Goal: Obtain resource: Download file/media

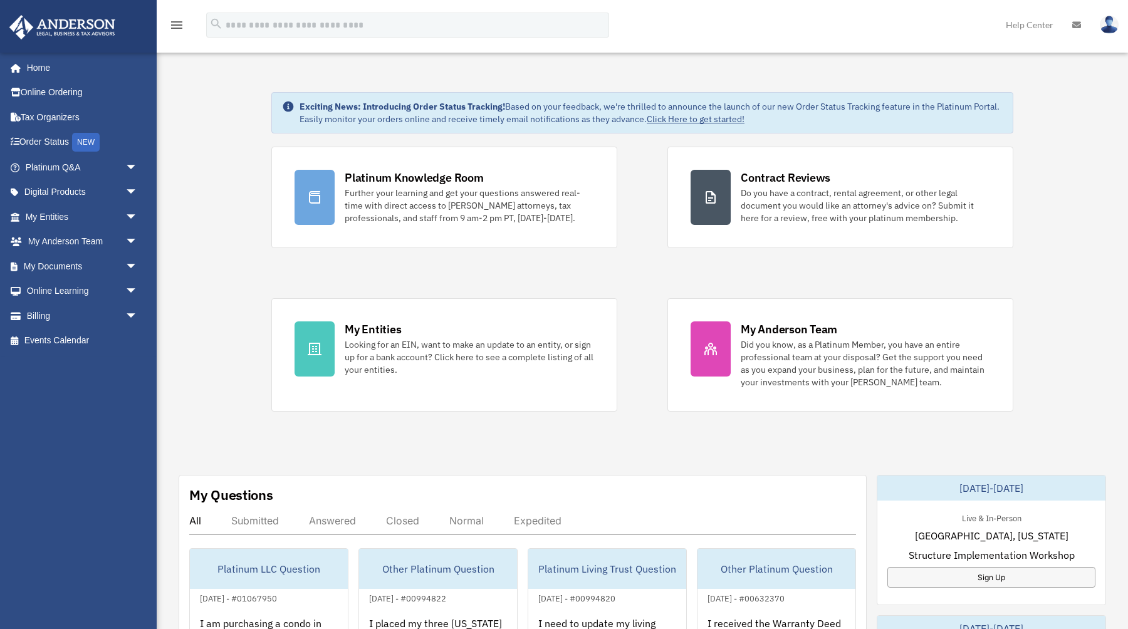
scroll to position [25, 0]
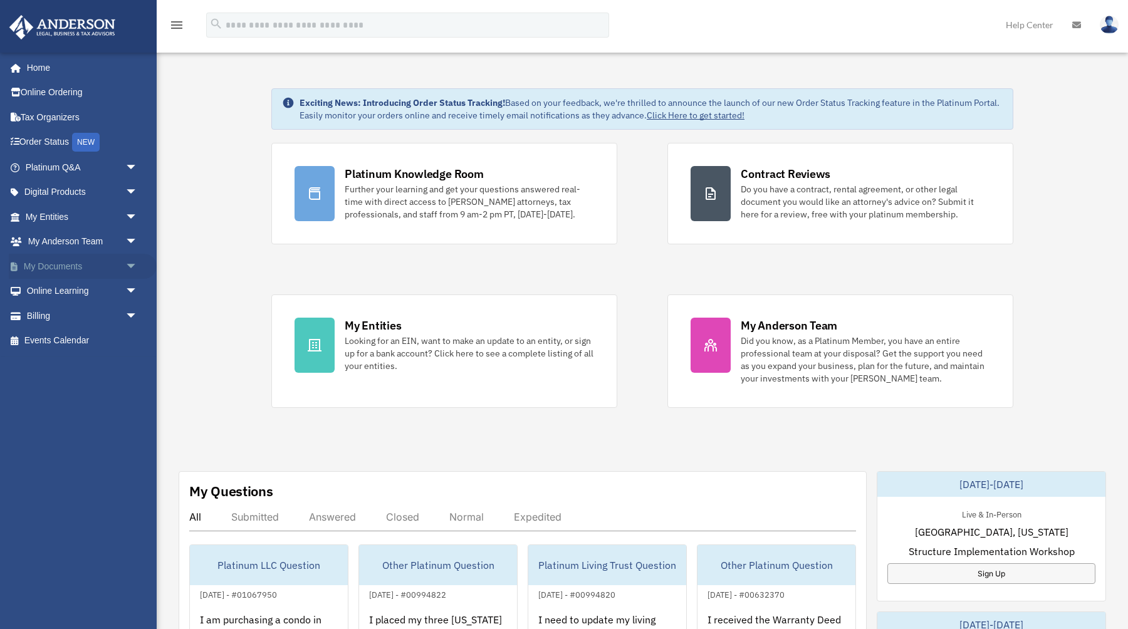
click at [132, 269] on span "arrow_drop_down" at bounding box center [137, 267] width 25 height 26
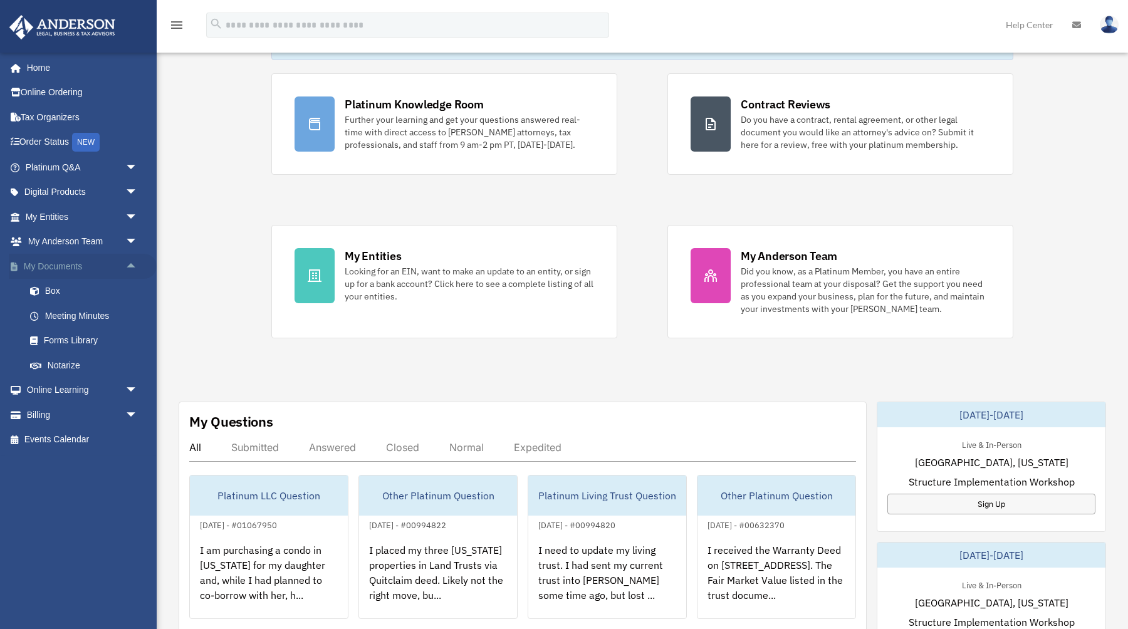
scroll to position [108, 0]
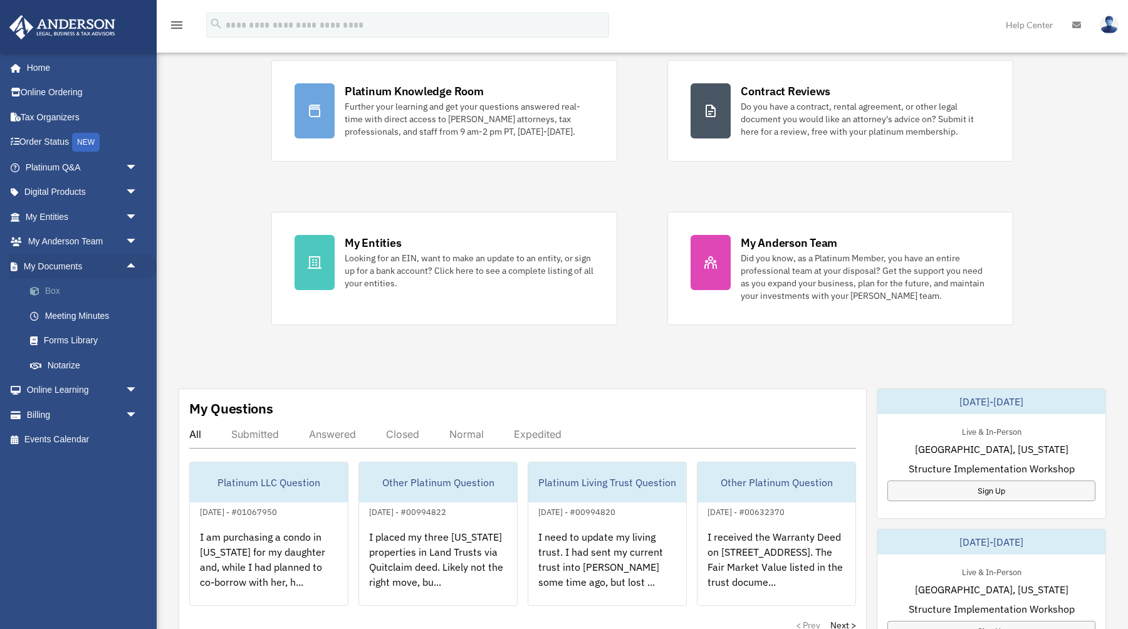
click at [46, 291] on link "Box" at bounding box center [87, 291] width 139 height 25
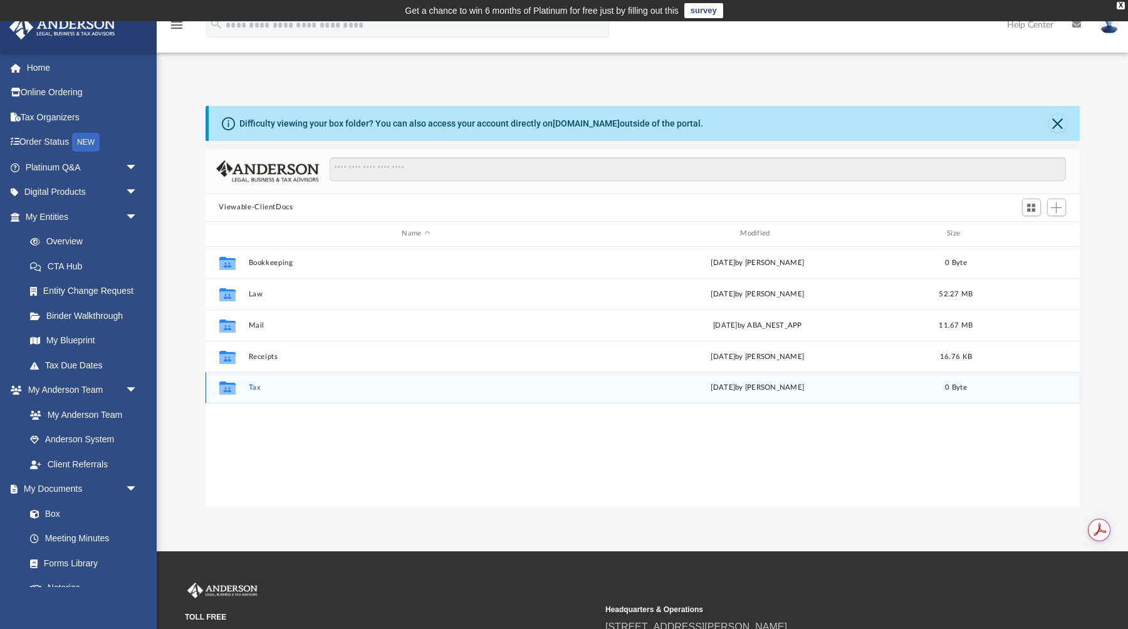
scroll to position [285, 875]
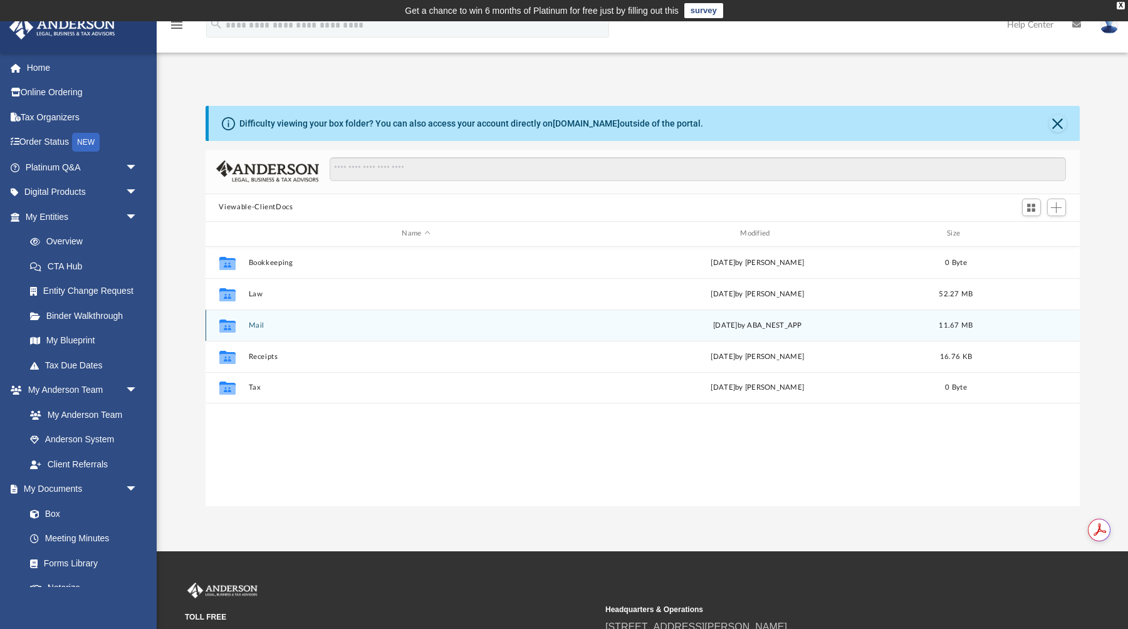
click at [562, 325] on button "Mail" at bounding box center [416, 325] width 336 height 8
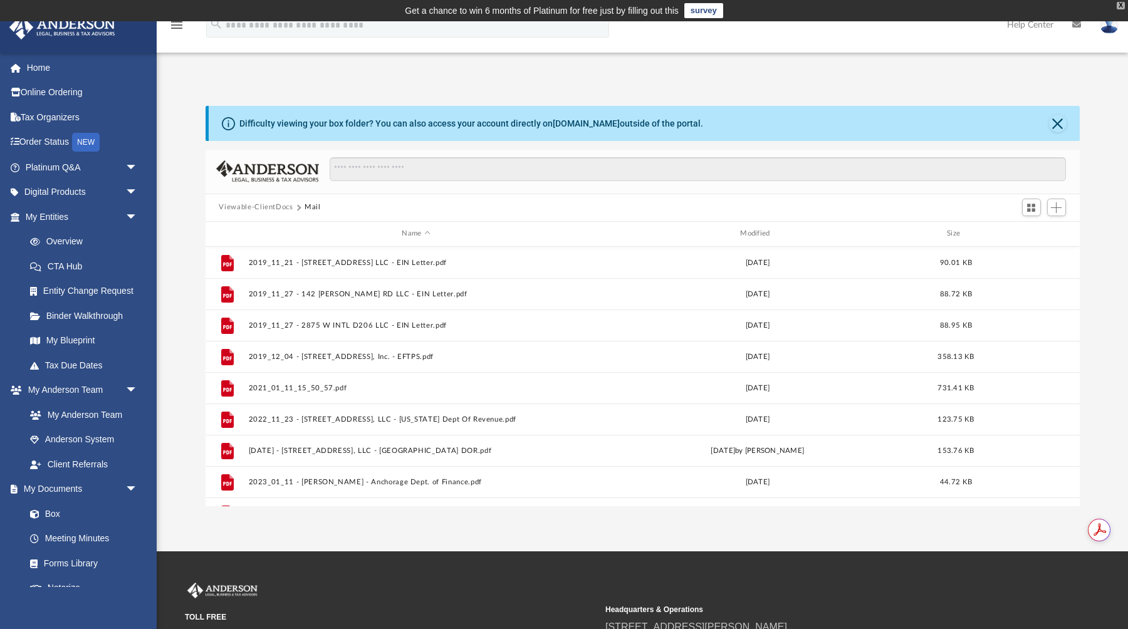
click at [1124, 6] on div "X" at bounding box center [1121, 6] width 8 height 8
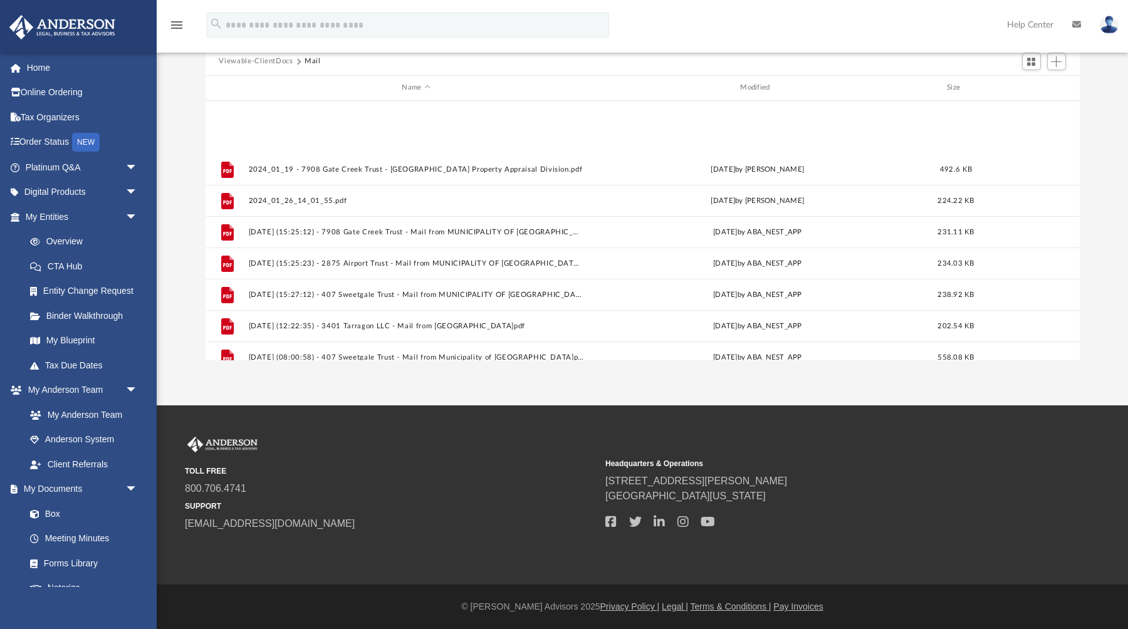
scroll to position [774, 0]
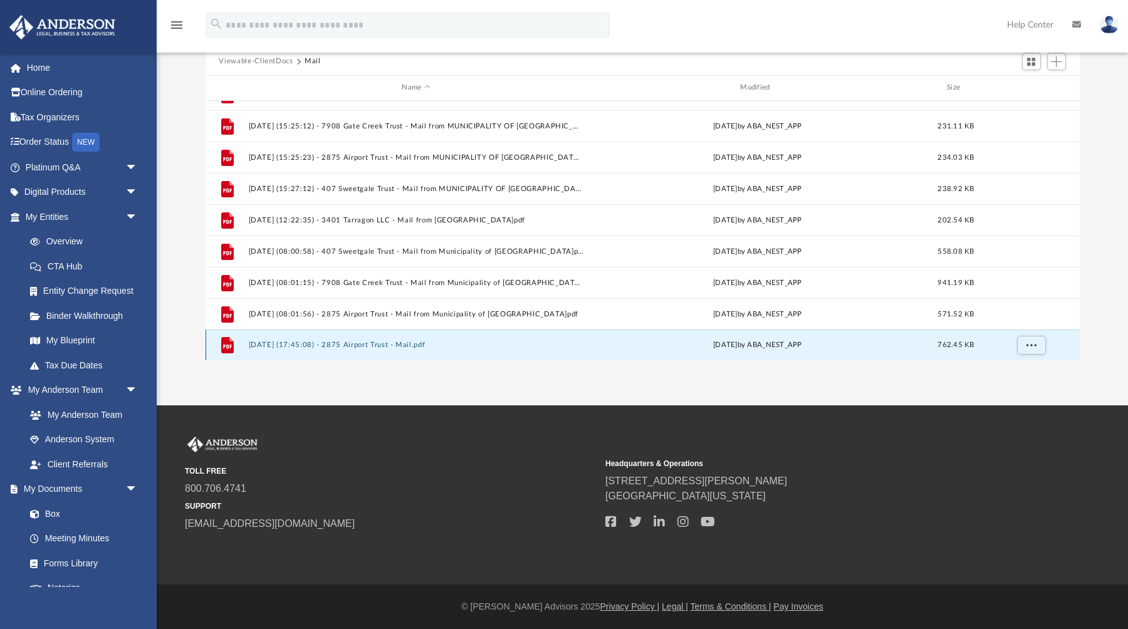
click at [406, 344] on button "[DATE] (17:45:08) - 2875 Airport Trust - Mail.pdf" at bounding box center [416, 345] width 336 height 8
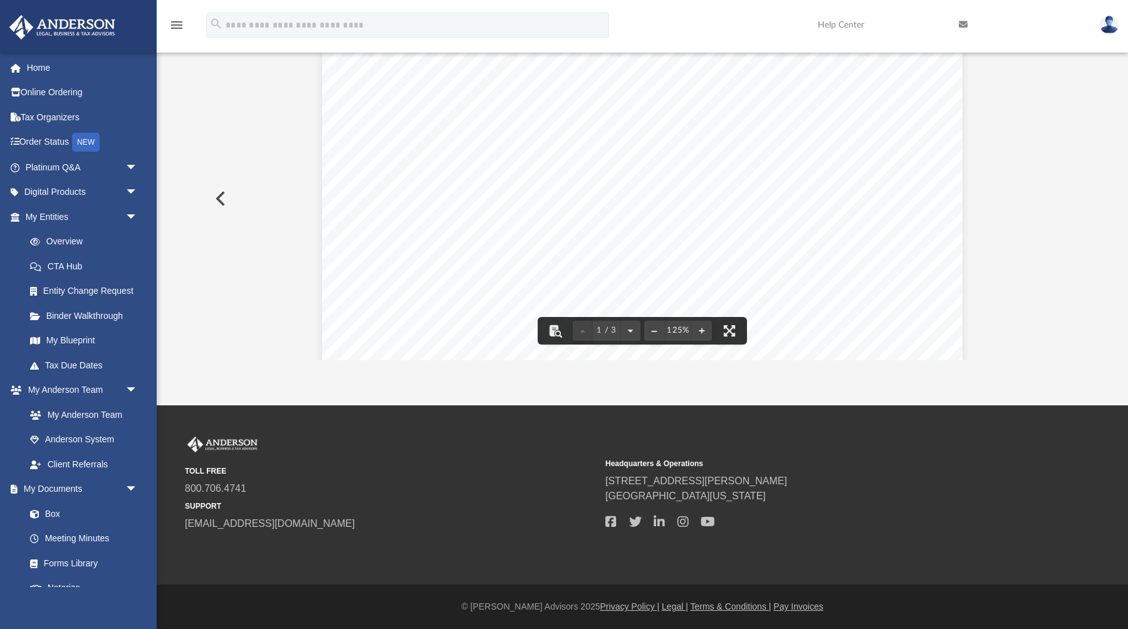
scroll to position [0, 0]
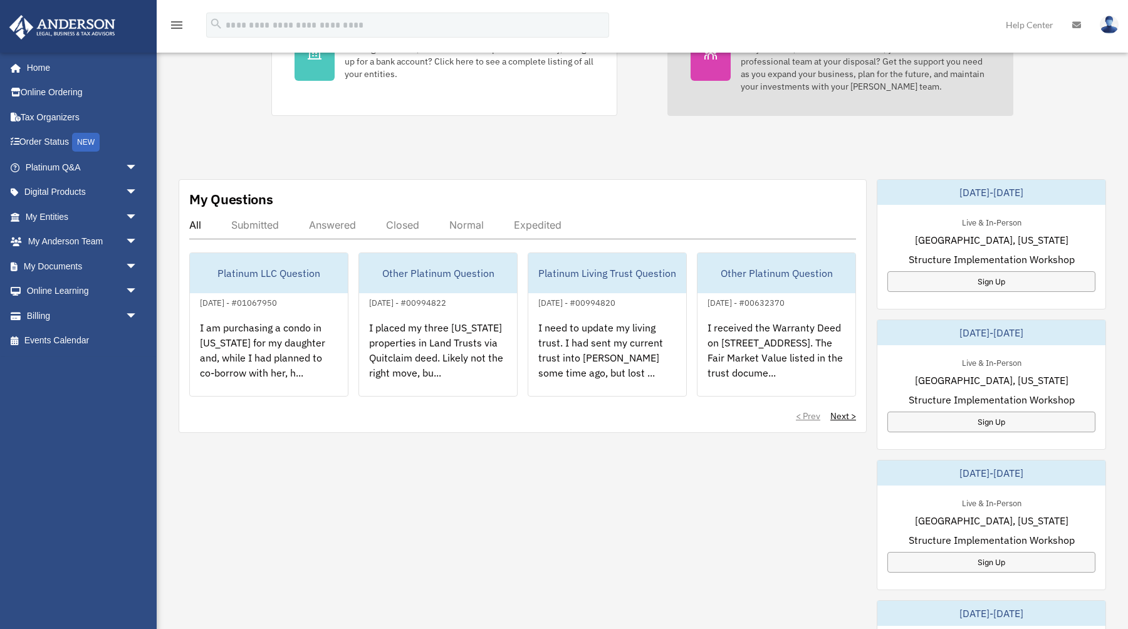
scroll to position [328, 0]
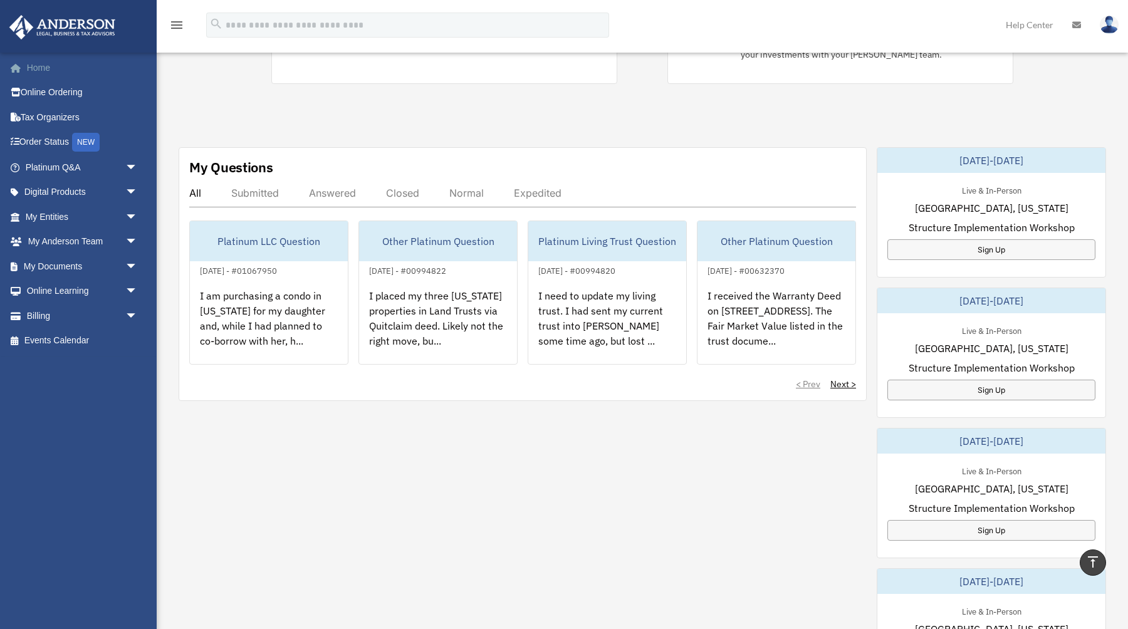
click at [54, 66] on link "Home" at bounding box center [83, 67] width 148 height 25
